Goal: Transaction & Acquisition: Subscribe to service/newsletter

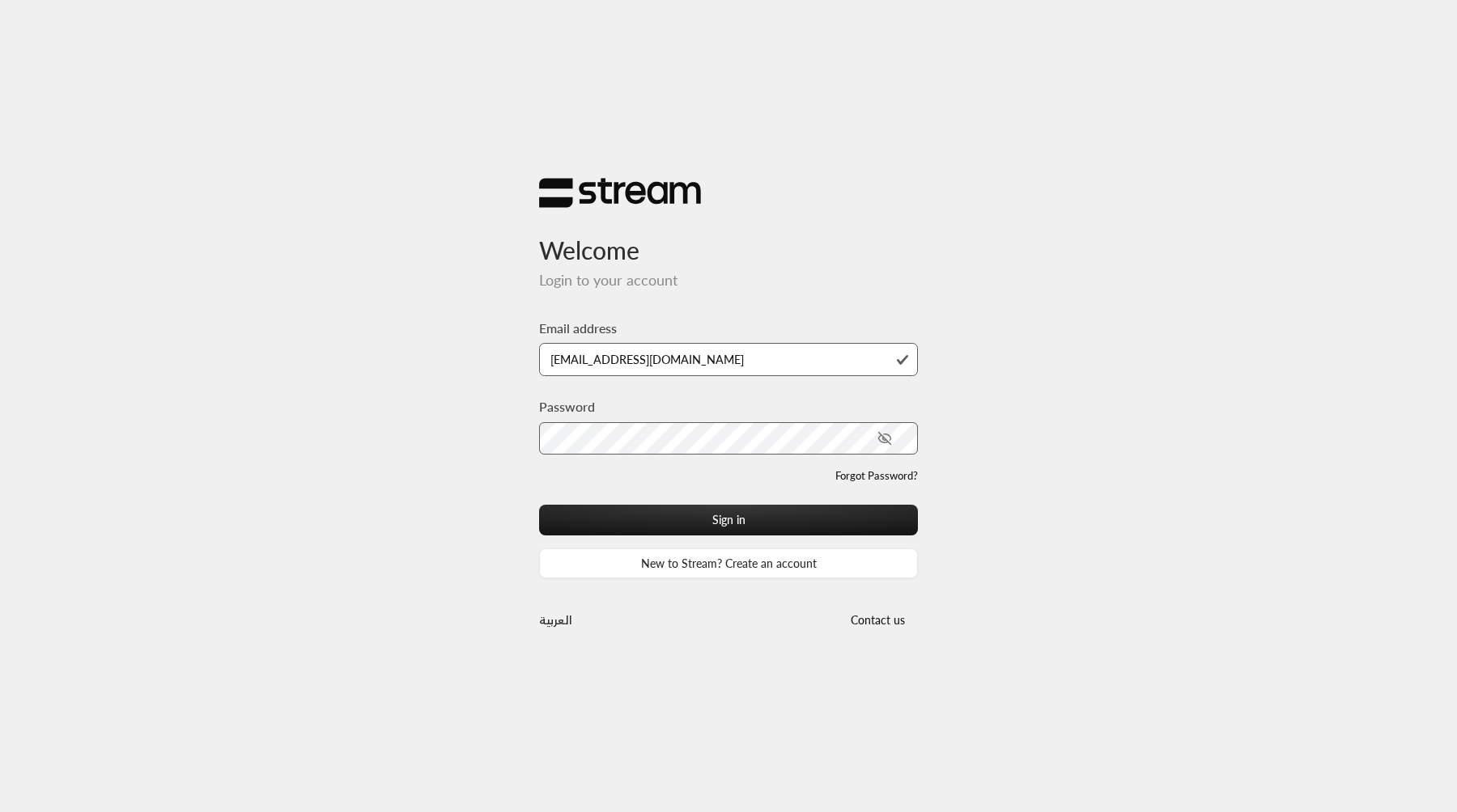
click at [539, 505] on button "Sign in" at bounding box center [729, 520] width 379 height 30
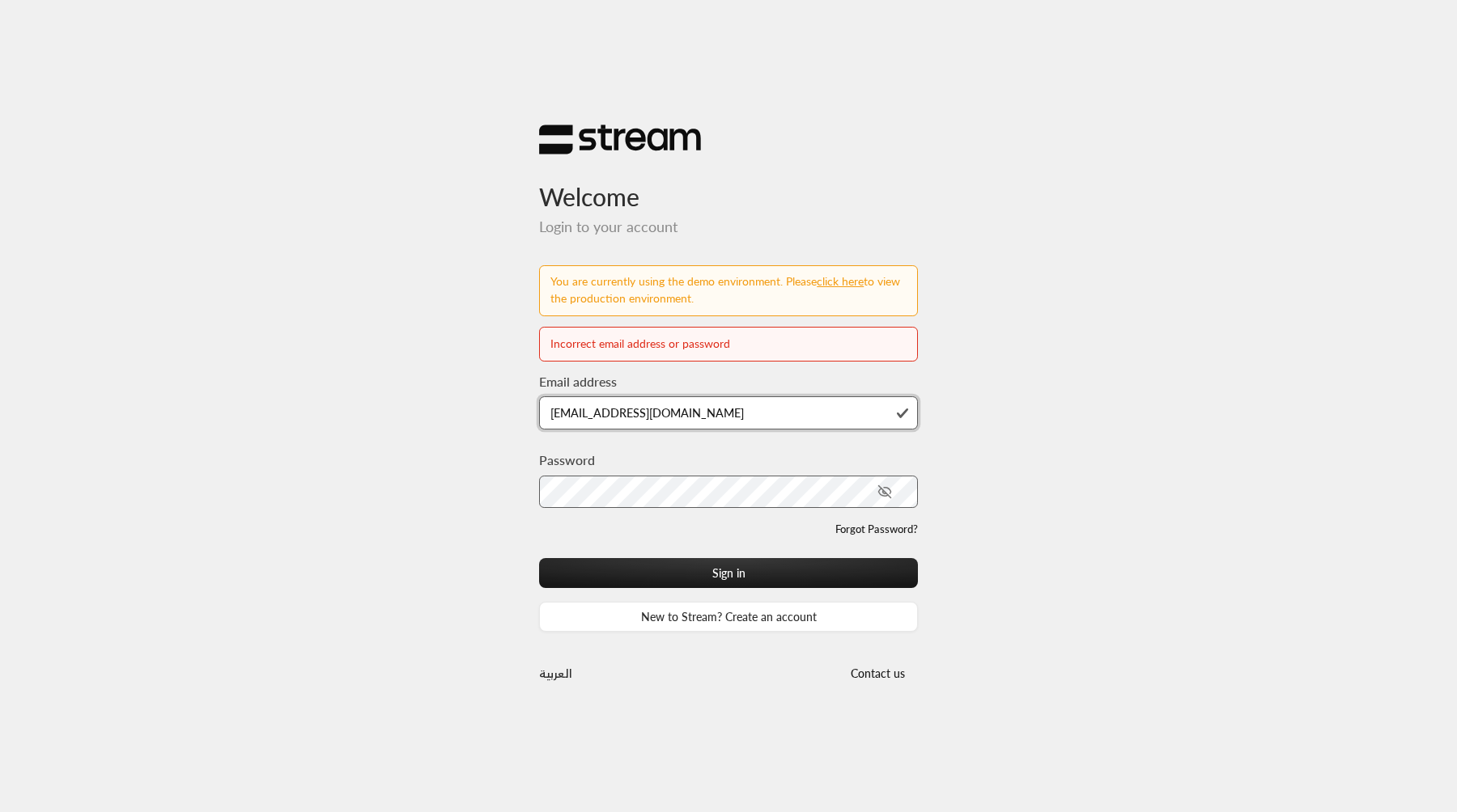
click at [600, 413] on input "[EMAIL_ADDRESS][DOMAIN_NAME]" at bounding box center [729, 413] width 379 height 33
type input "[EMAIL_ADDRESS][DOMAIN_NAME]"
click at [539, 558] on button "Sign in" at bounding box center [729, 573] width 379 height 30
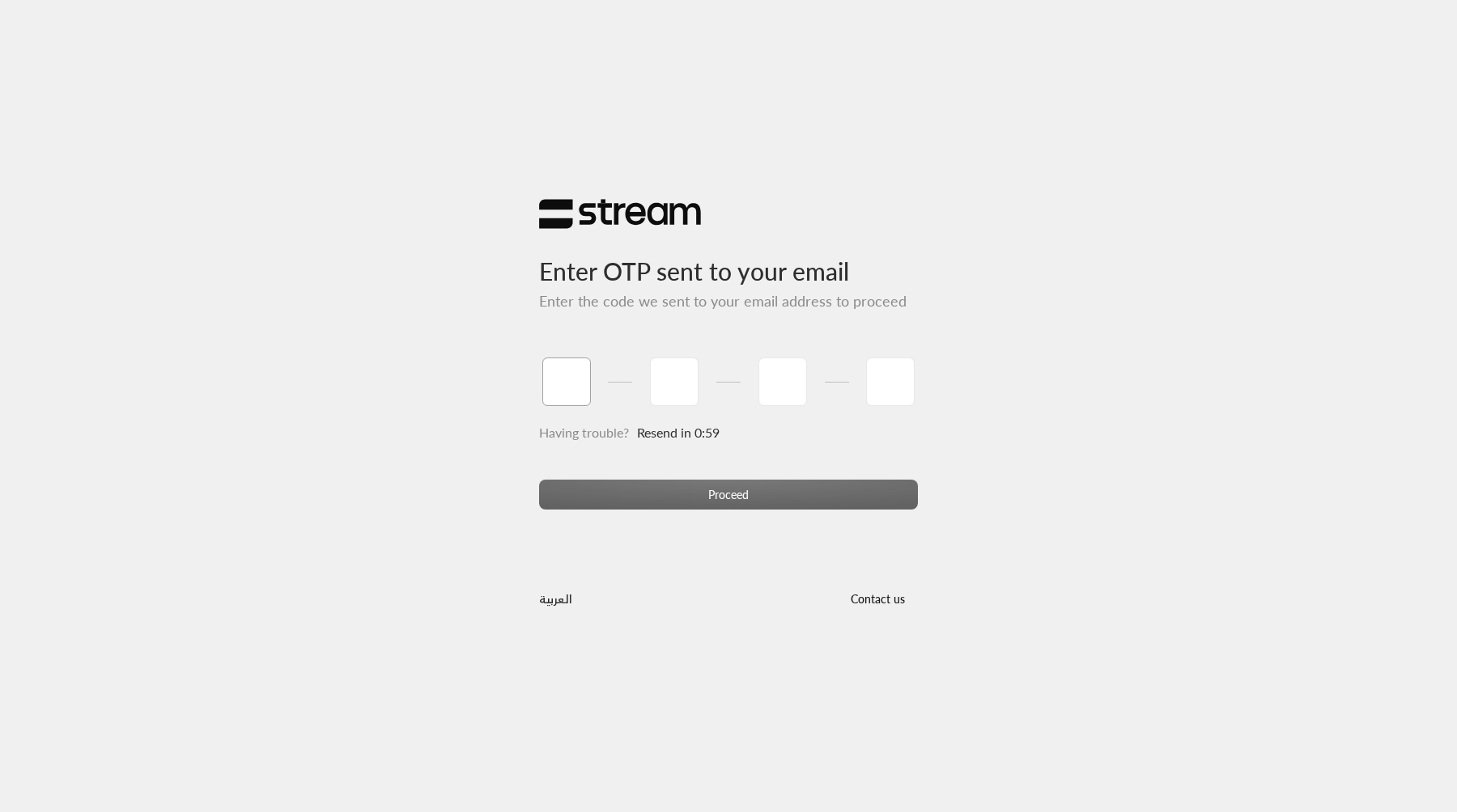
type input "1"
type input "2"
type input "3"
type input "4"
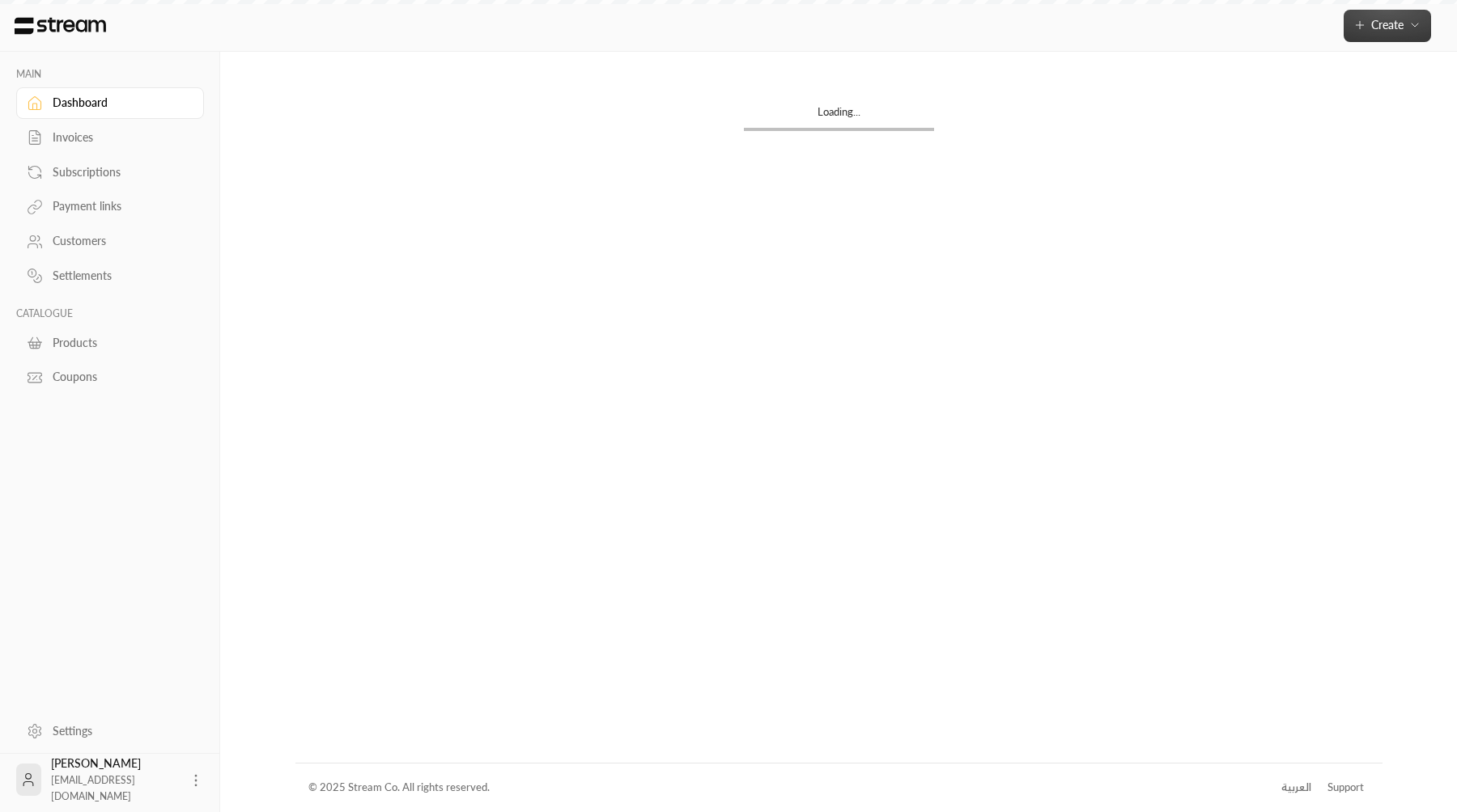
click at [1396, 21] on span "Create" at bounding box center [1387, 25] width 33 height 14
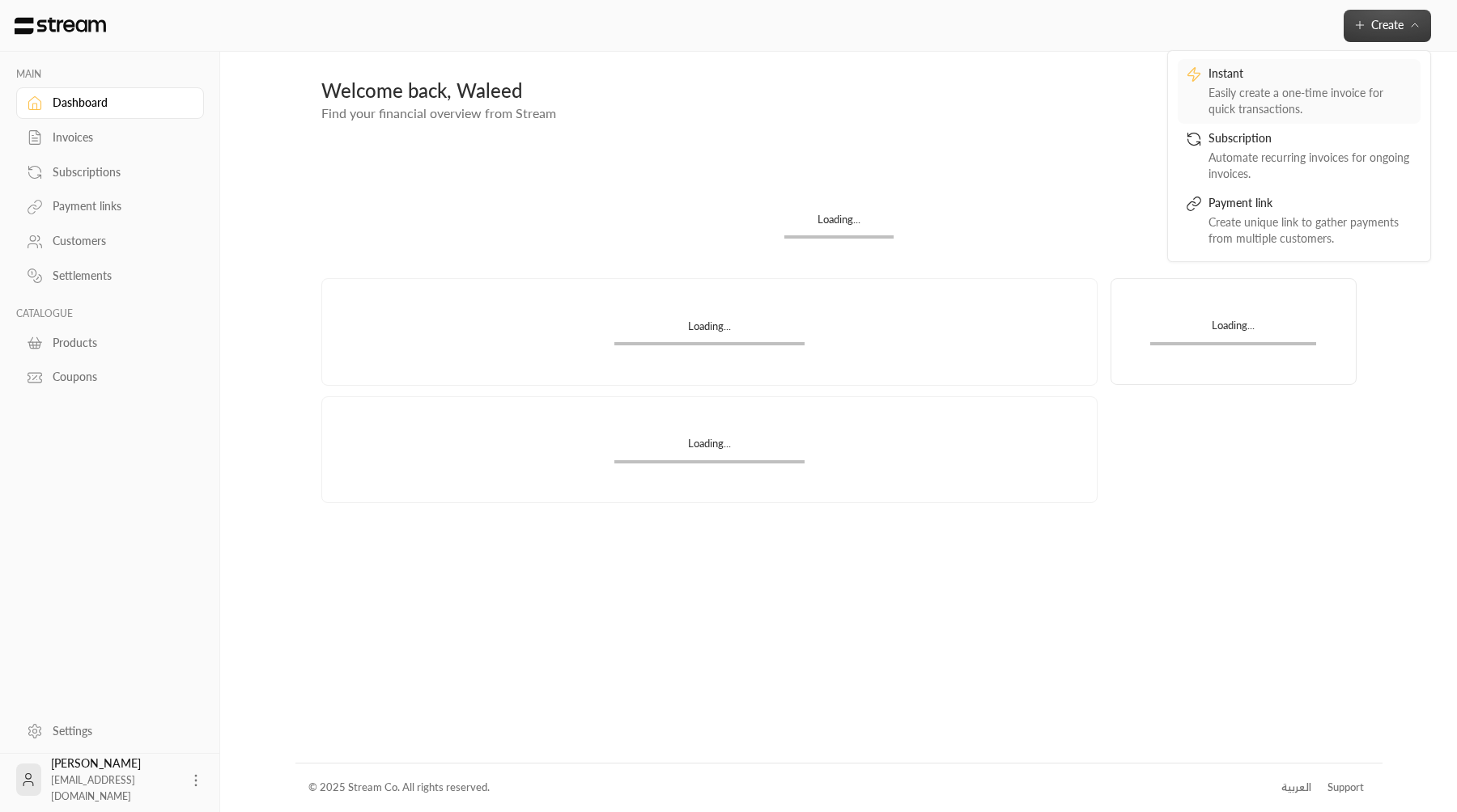
click at [1364, 107] on div "Easily create a one-time invoice for quick transactions." at bounding box center [1310, 101] width 204 height 33
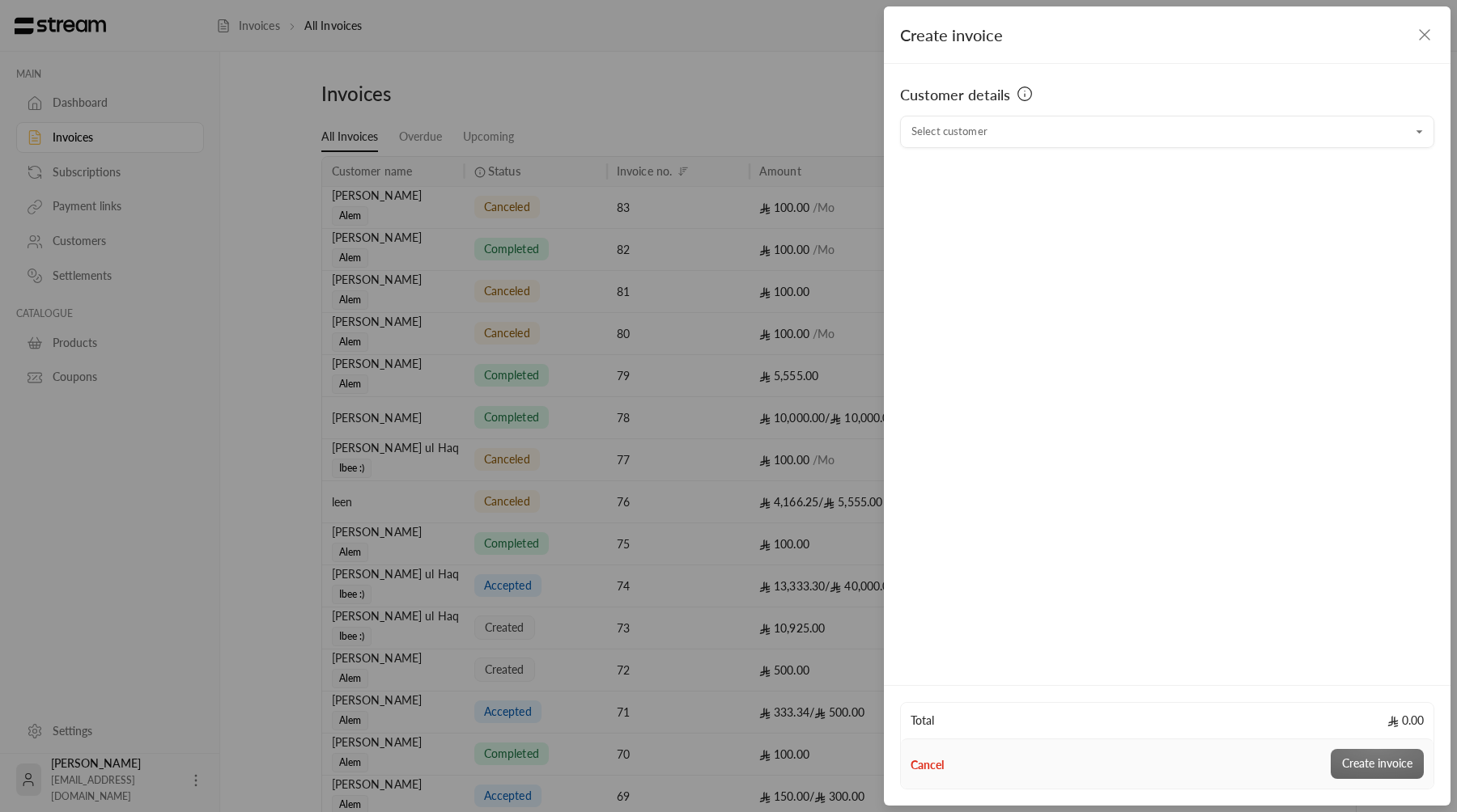
click at [1209, 143] on input "Select customer" at bounding box center [1166, 132] width 534 height 28
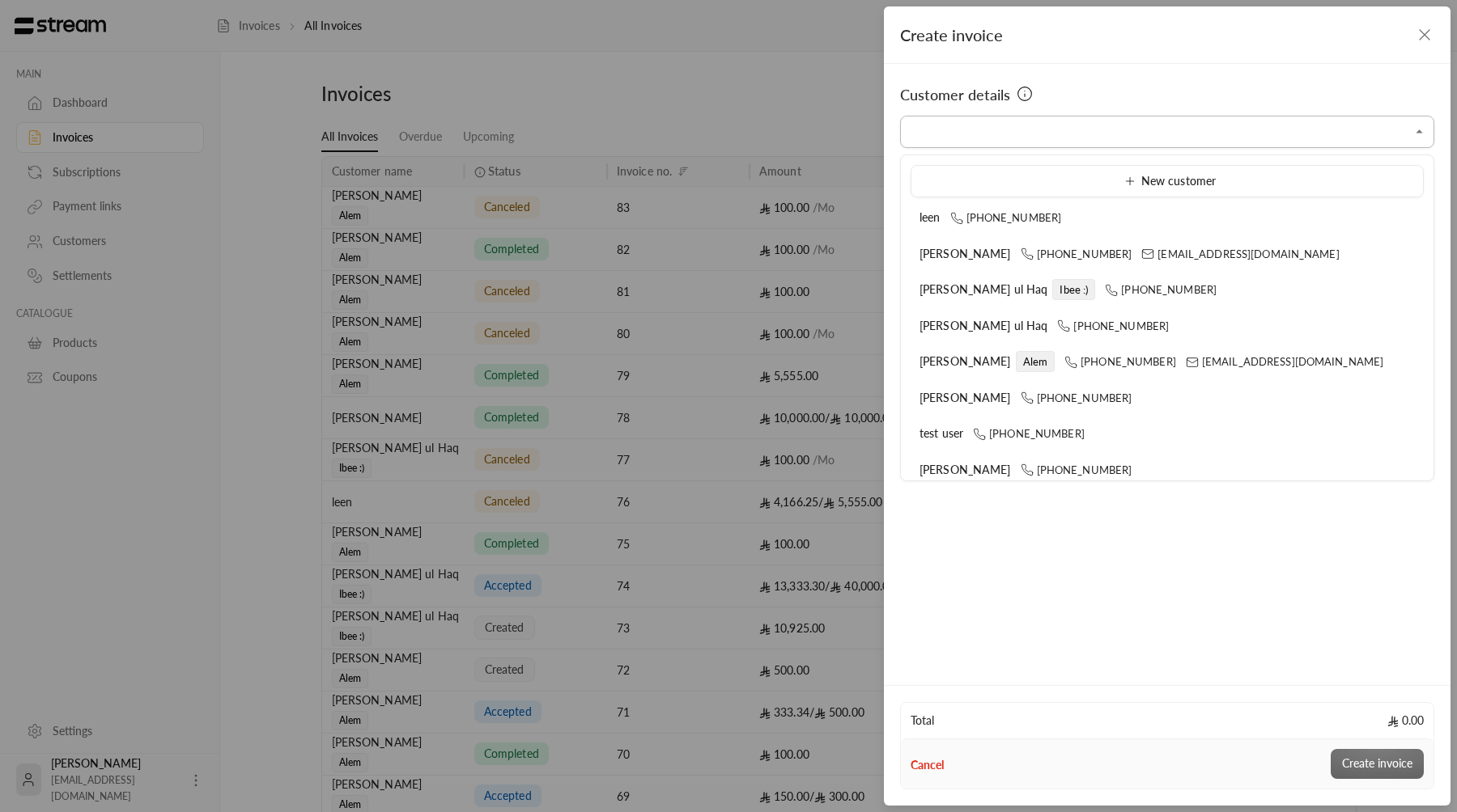
type input "***"
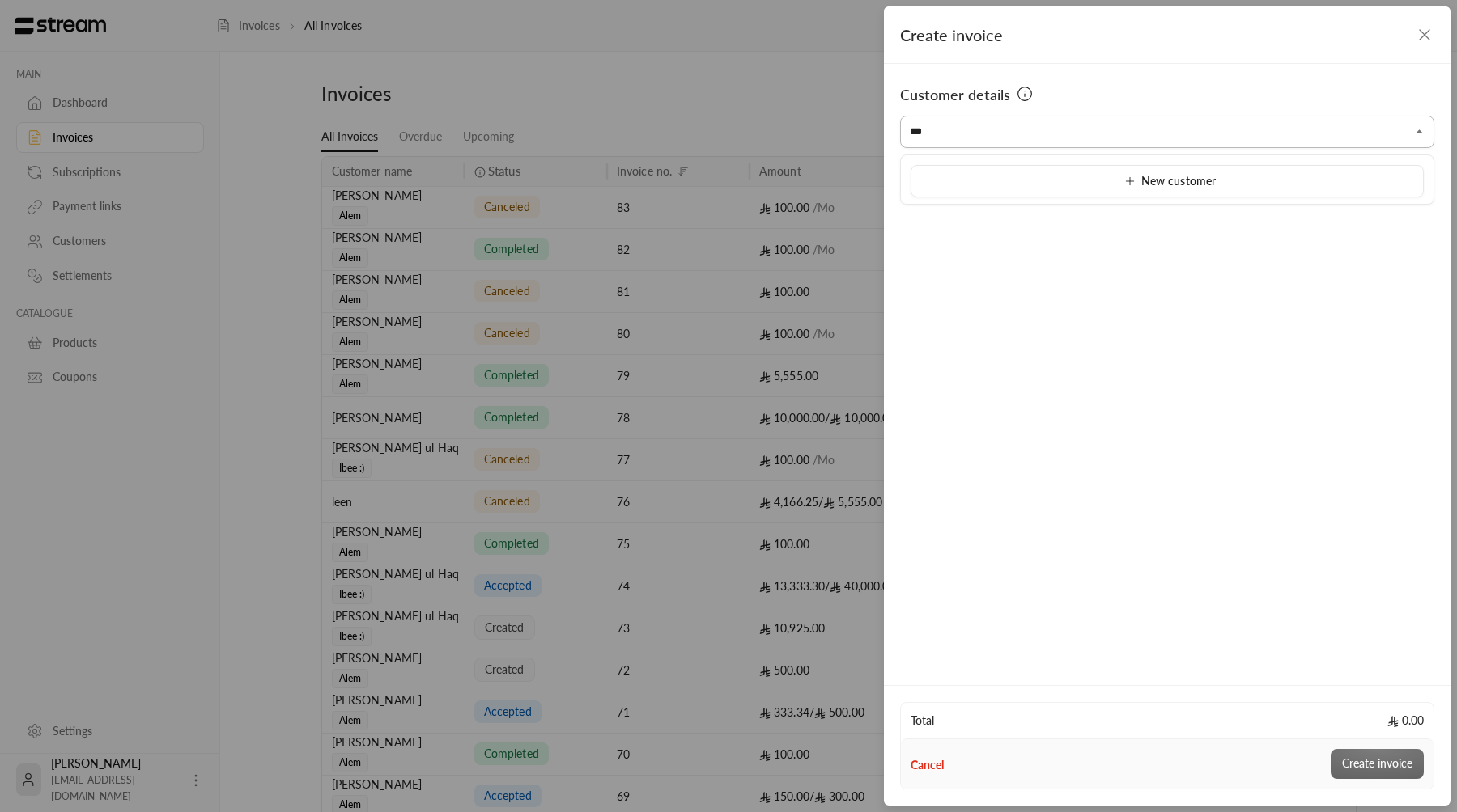
click at [1058, 137] on input "***" at bounding box center [1166, 132] width 534 height 28
click at [1172, 621] on div "Customer details Select customer Select customer" at bounding box center [1167, 372] width 567 height 616
click at [1199, 150] on div "Customer details Select customer Select customer" at bounding box center [1167, 372] width 567 height 616
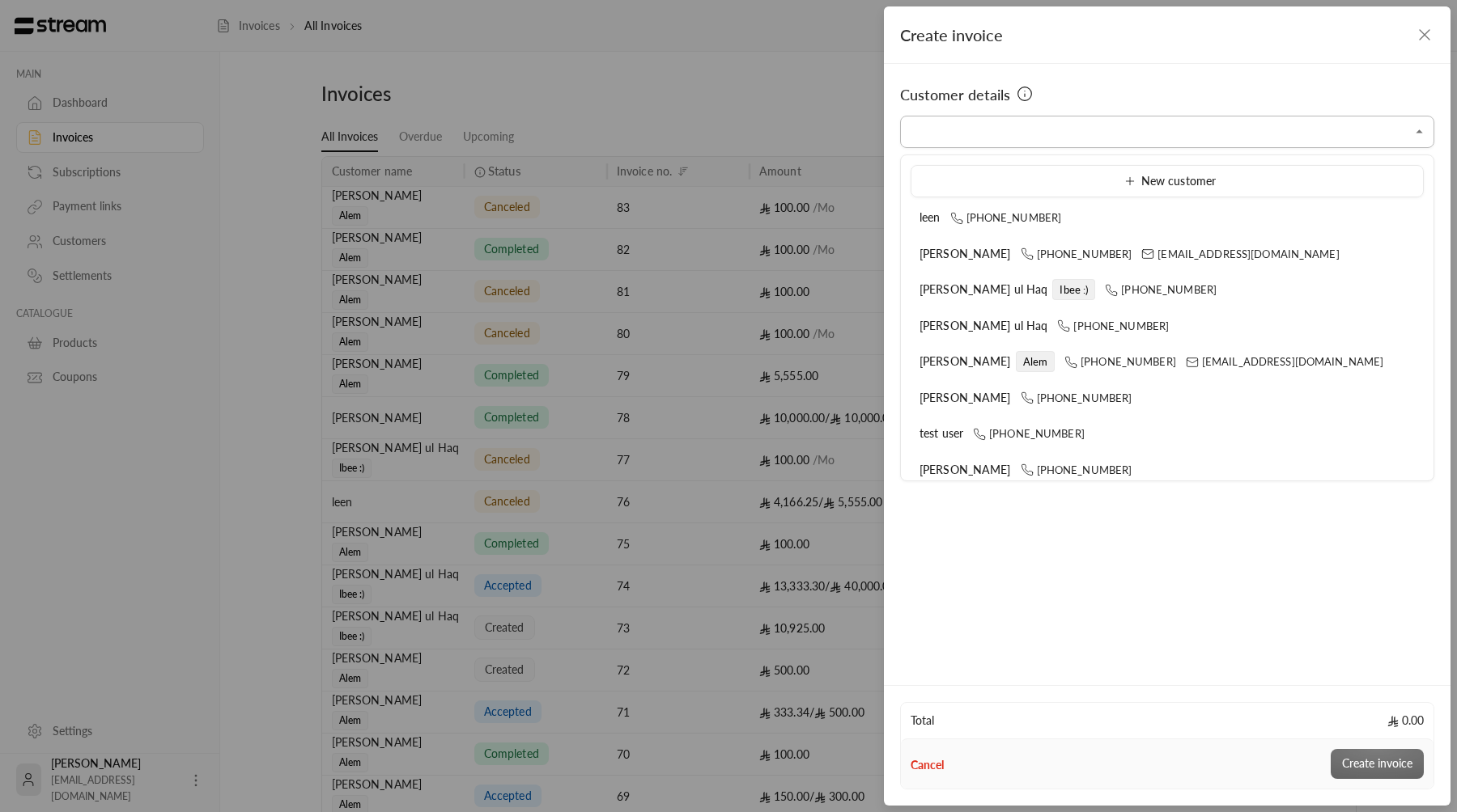
click at [1186, 132] on input "Select customer" at bounding box center [1166, 132] width 534 height 28
click at [1326, 127] on input "Select customer" at bounding box center [1166, 132] width 534 height 28
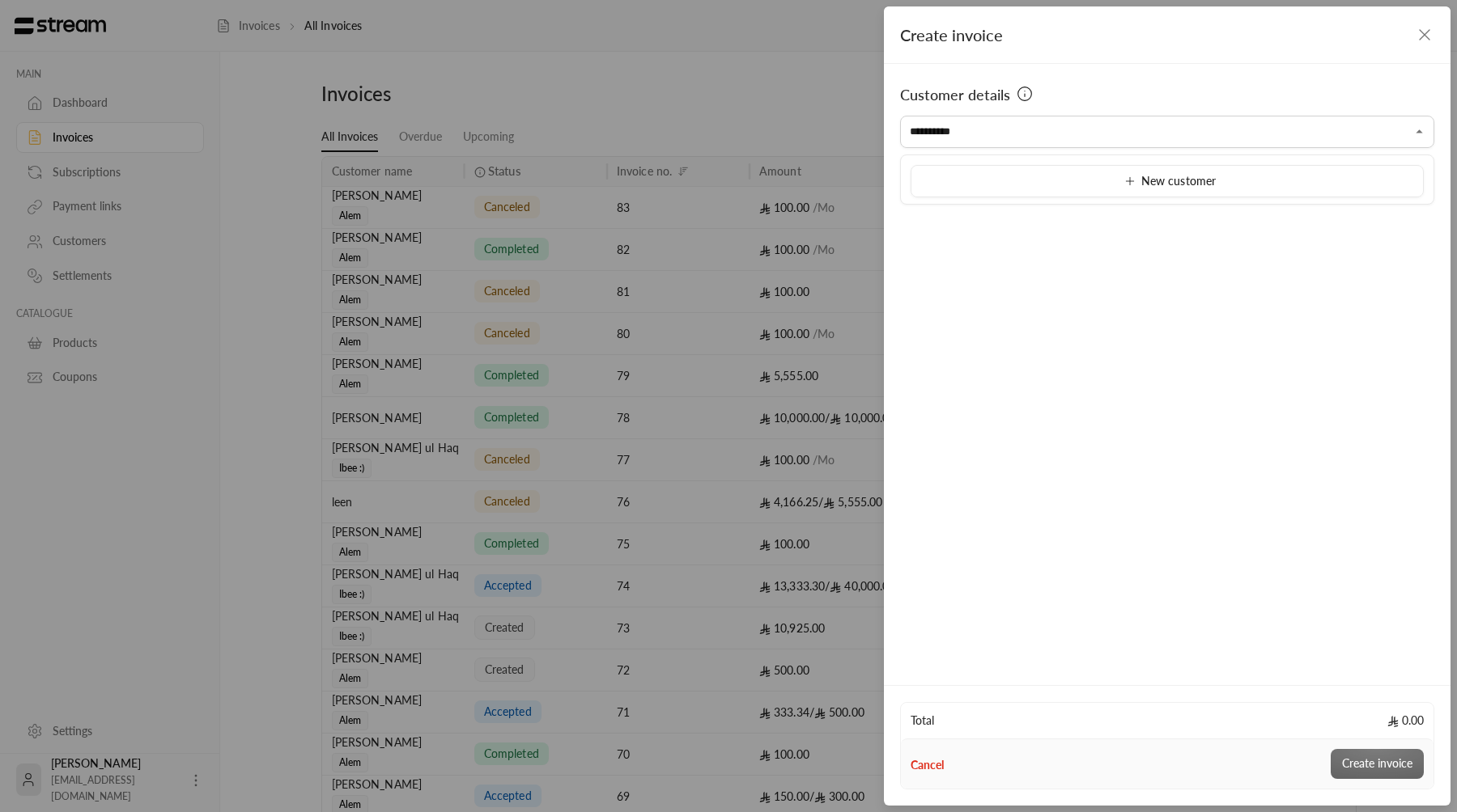
type input "**********"
click at [1363, 290] on div "Customer details Select customer Select customer" at bounding box center [1167, 372] width 567 height 616
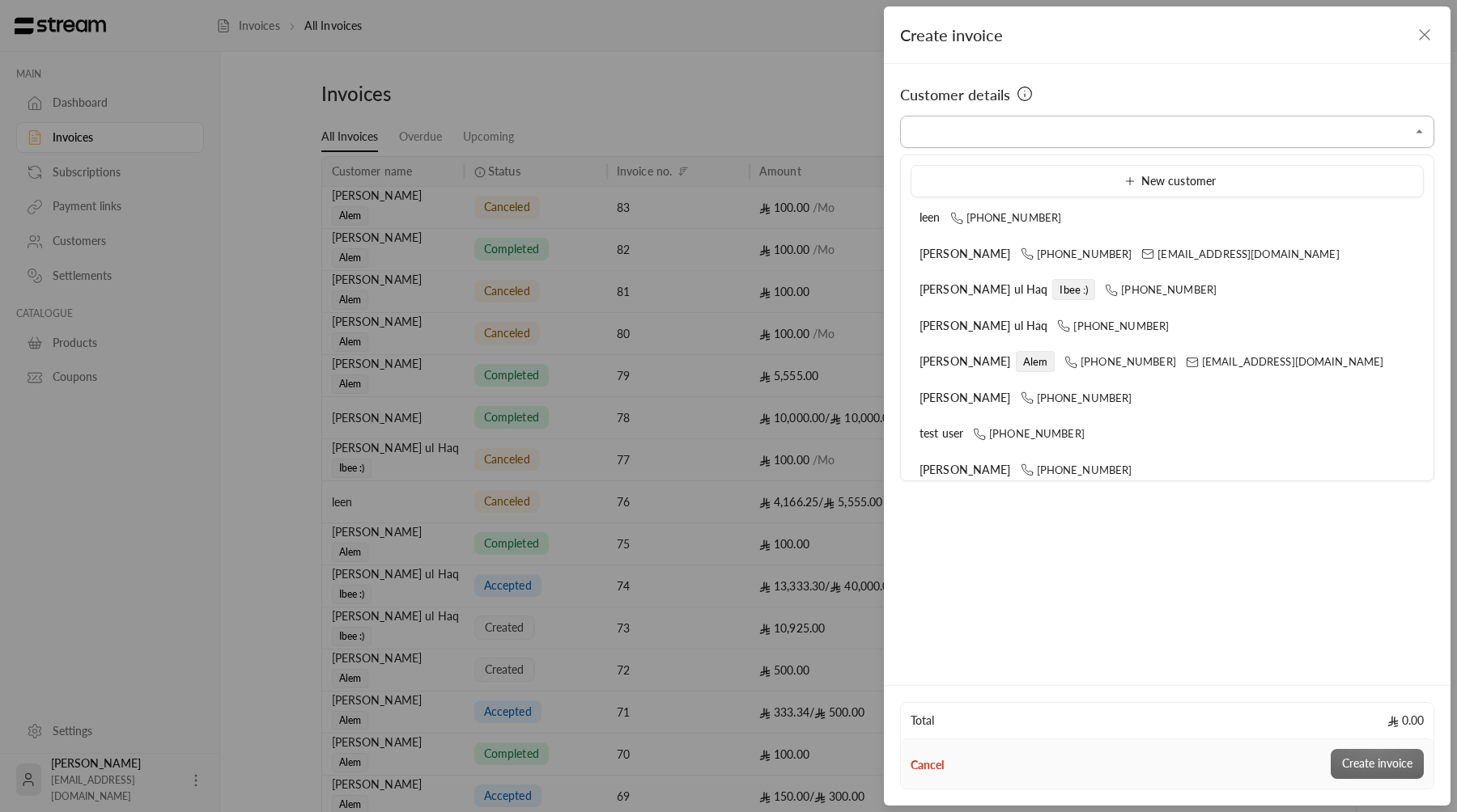
click at [1362, 131] on input "Select customer" at bounding box center [1166, 132] width 534 height 28
click at [1270, 150] on div "Customer details Select customer Select customer" at bounding box center [1167, 372] width 567 height 616
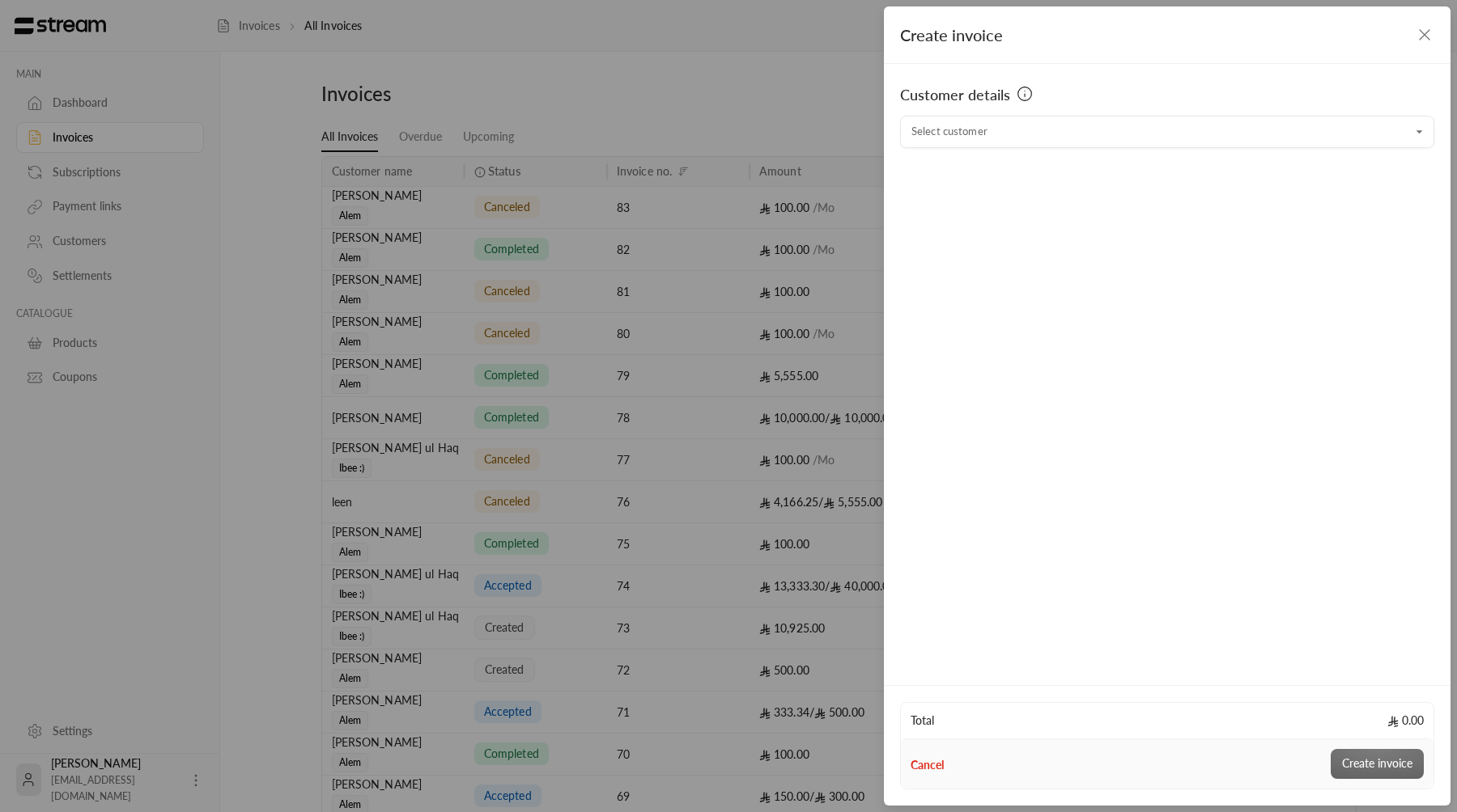
click at [1416, 35] on icon "button" at bounding box center [1424, 35] width 19 height 19
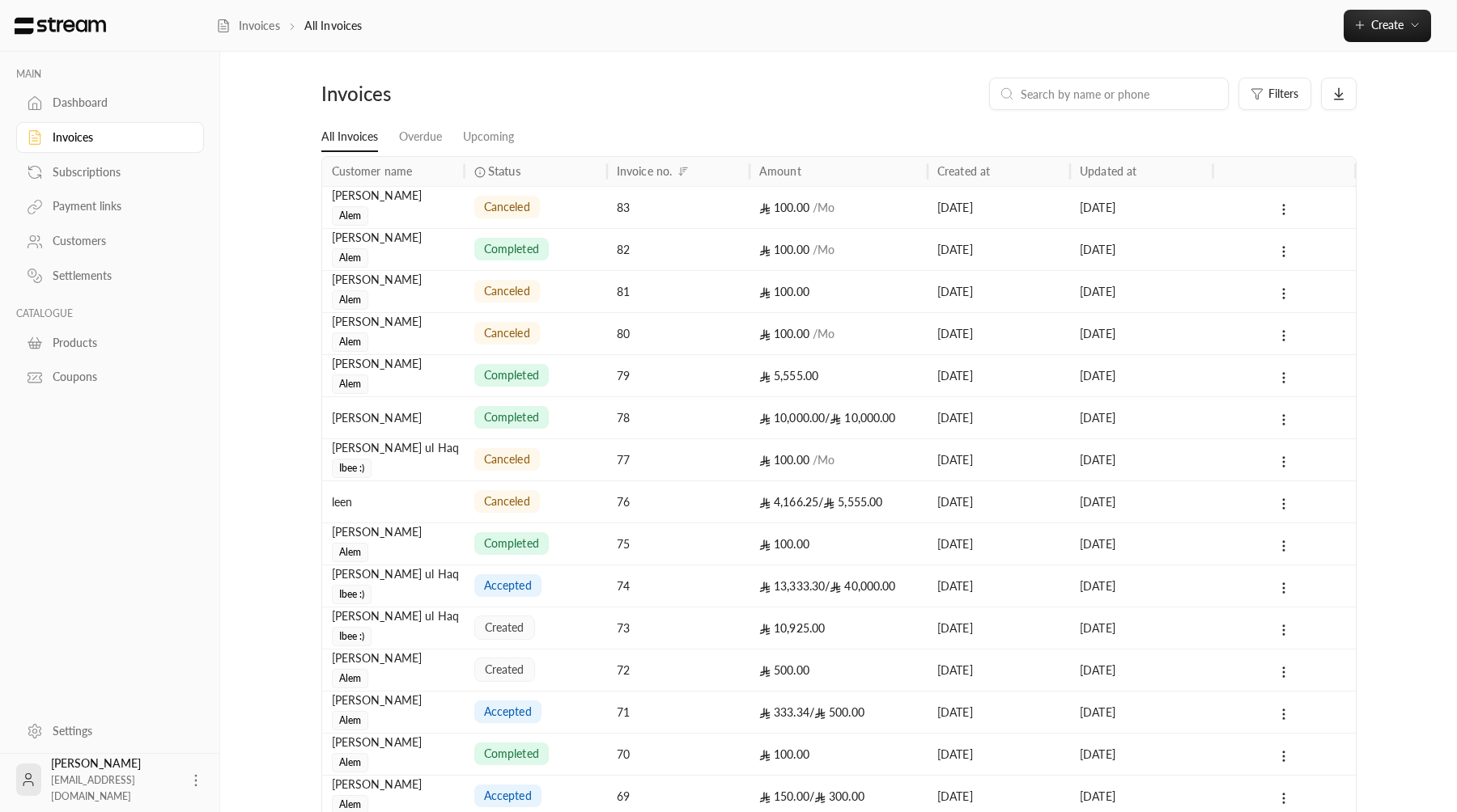
click at [1403, 43] on div "Invoices All Invoices Create Instant Easily create a one-time invoice for quick…" at bounding box center [836, 26] width 1241 height 51
click at [1405, 33] on button "Create" at bounding box center [1387, 26] width 88 height 33
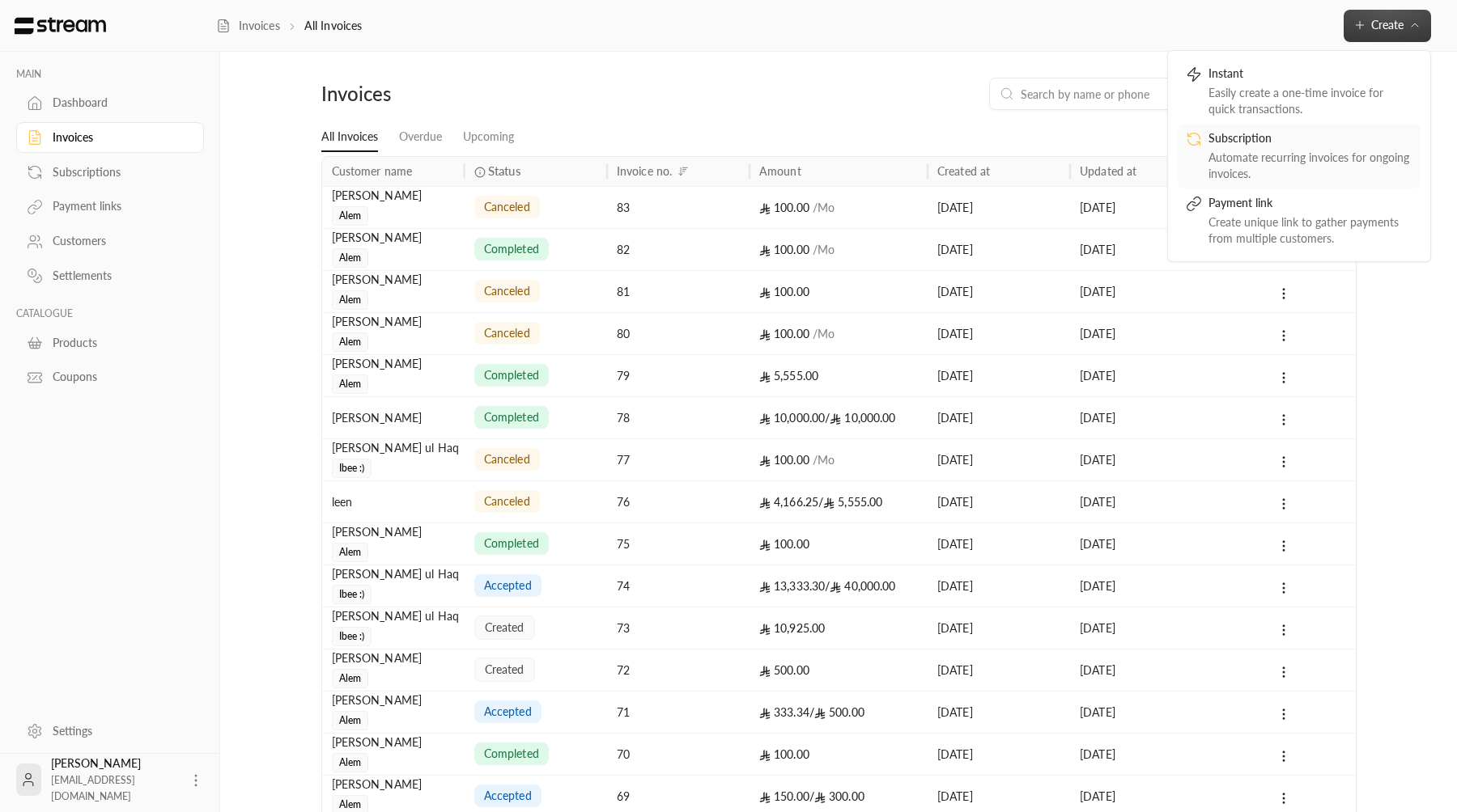
click at [1335, 138] on div "Subscription" at bounding box center [1310, 140] width 204 height 19
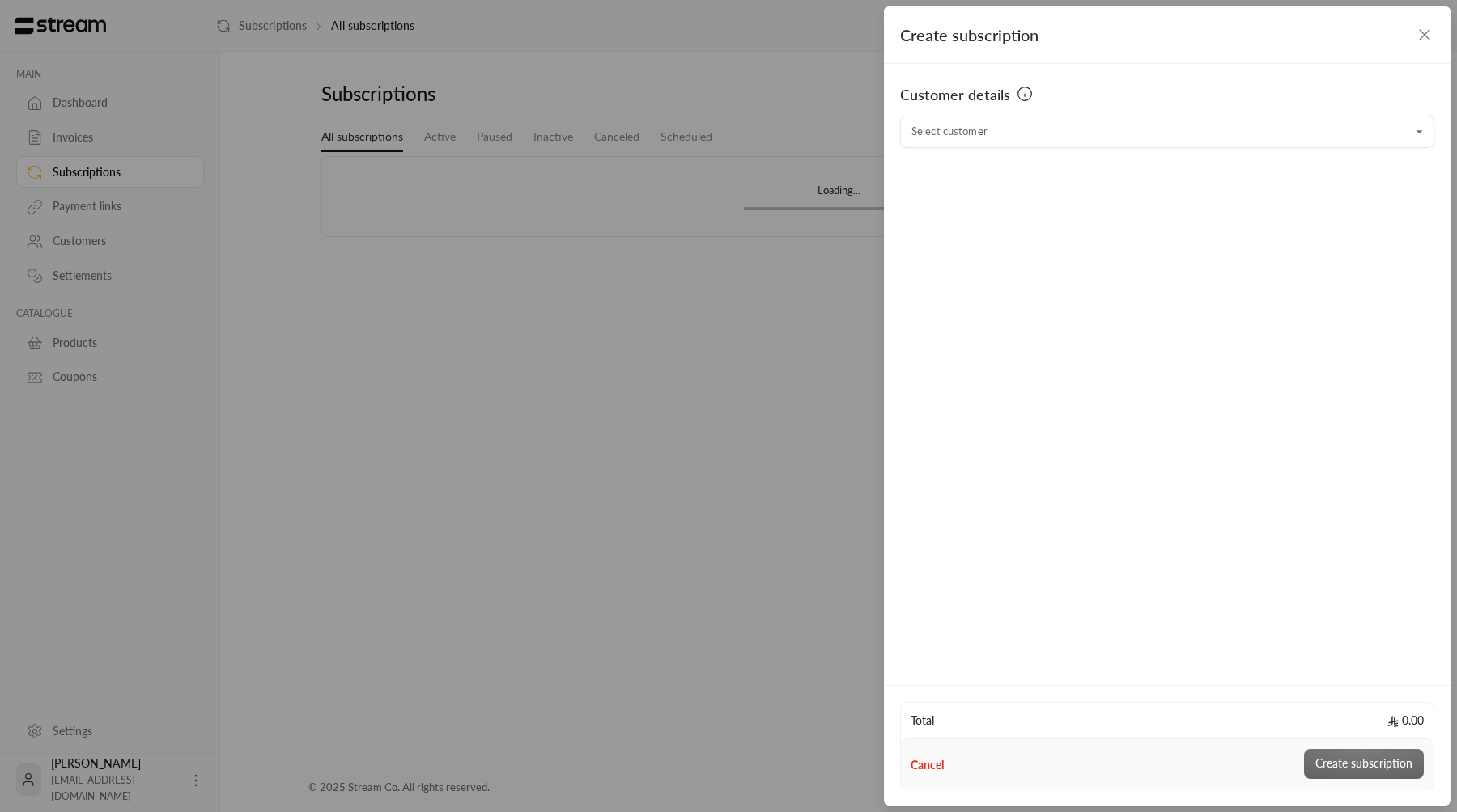
click at [1167, 103] on div "Customer details" at bounding box center [1166, 95] width 534 height 23
click at [1167, 122] on input "Select customer" at bounding box center [1166, 132] width 534 height 28
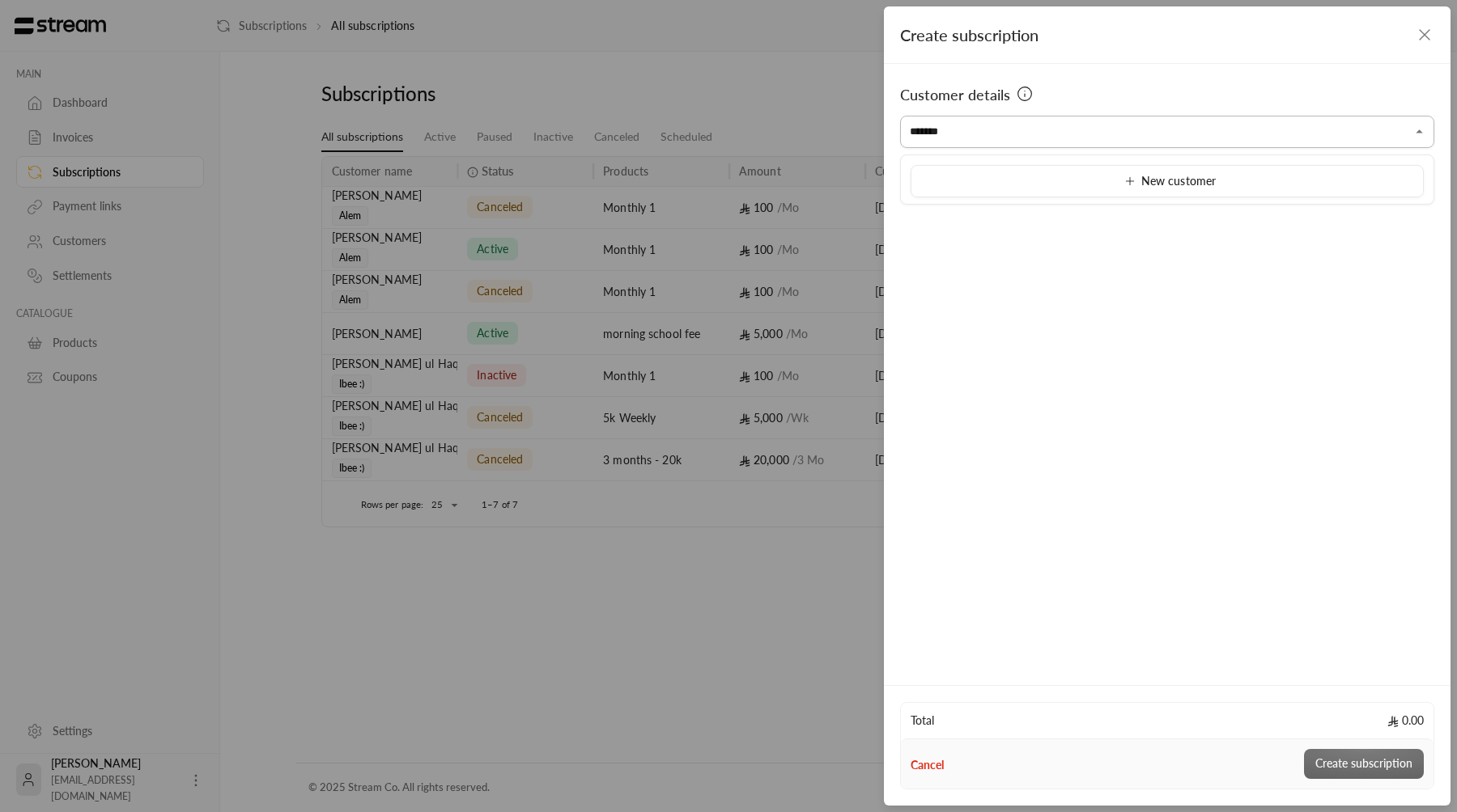
type input "********"
click at [1397, 143] on input "********" at bounding box center [1166, 132] width 534 height 28
